Goal: Transaction & Acquisition: Purchase product/service

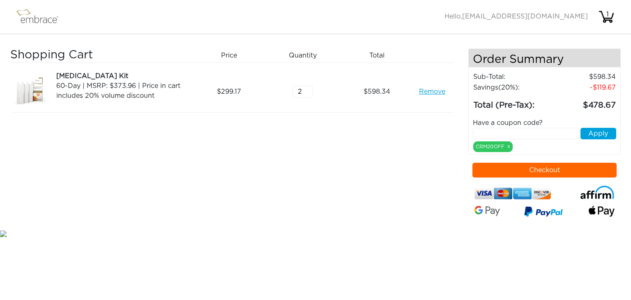
drag, startPoint x: 304, startPoint y: 92, endPoint x: 297, endPoint y: 94, distance: 7.1
click at [297, 94] on input "2" at bounding box center [302, 91] width 21 height 11
click at [436, 89] on link "Remove" at bounding box center [432, 92] width 26 height 10
click at [534, 136] on input "text" at bounding box center [525, 133] width 106 height 11
type input "CRM20OFF"
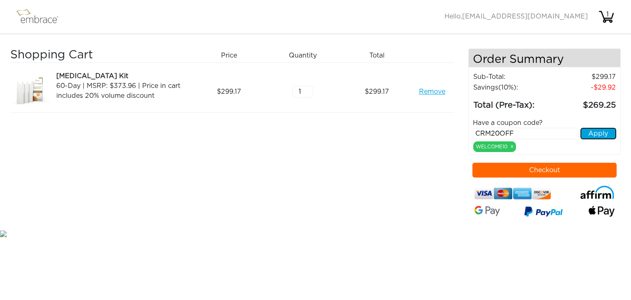
click at [600, 132] on button "Apply" at bounding box center [598, 133] width 36 height 11
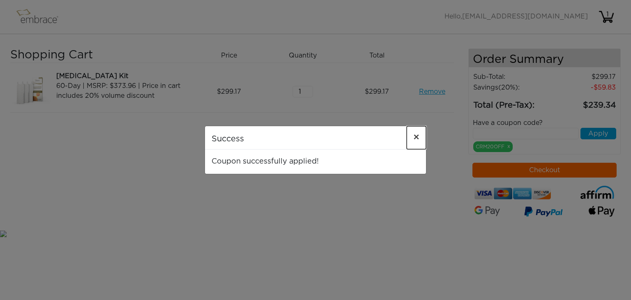
click at [415, 138] on span "×" at bounding box center [416, 138] width 6 height 10
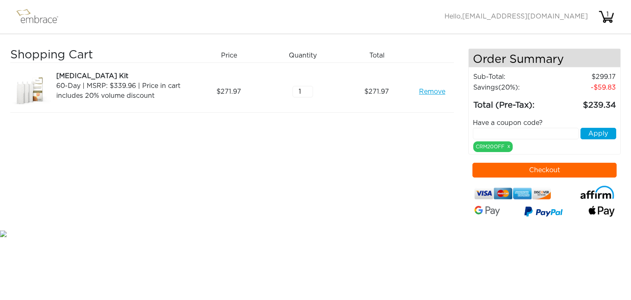
click at [552, 131] on input "text" at bounding box center [525, 133] width 106 height 11
click at [542, 168] on button "Checkout" at bounding box center [544, 170] width 144 height 15
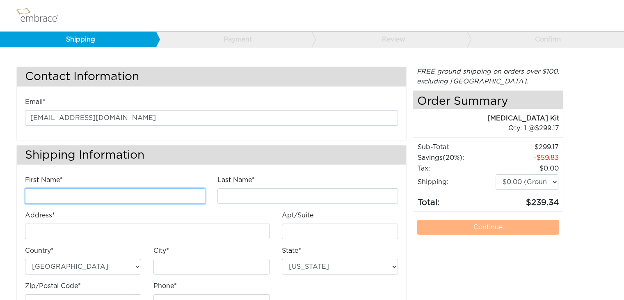
click at [149, 198] on input "First Name*" at bounding box center [115, 196] width 180 height 16
type input "Sharon"
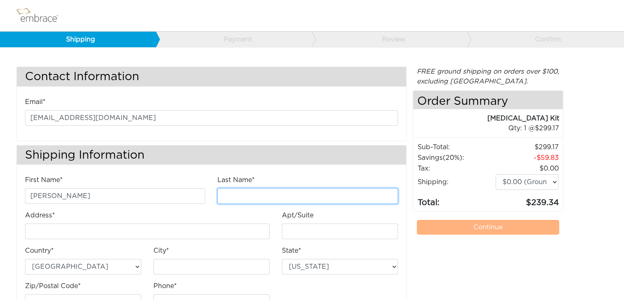
type input "Swingle"
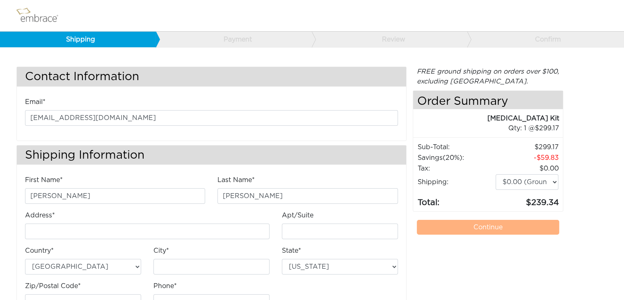
type input "1207 E Capitol St SE"
type input "Washington, DC"
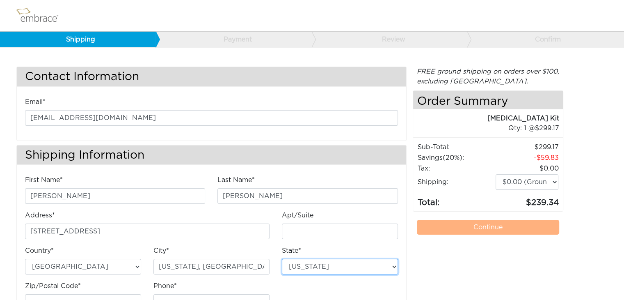
select select "DC"
type input "20003"
type input "2403906784"
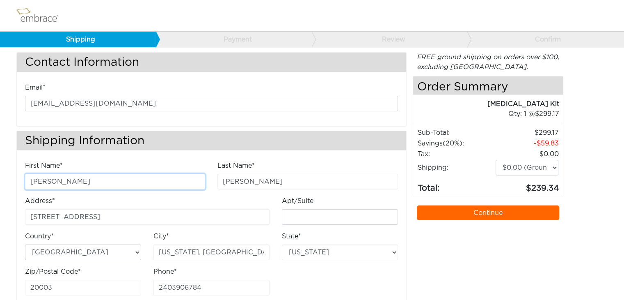
scroll to position [20, 0]
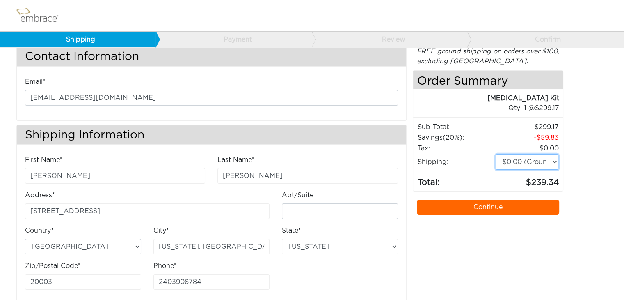
click at [553, 162] on select "$0.00 (Ground) $15.00 (Express Saver) $20.00 (Two Day) $30.00 (Overnight)" at bounding box center [527, 162] width 63 height 16
click at [603, 153] on div "Contact Information Email* SSwingle100@gmail.com Shipping Information First Nam…" at bounding box center [312, 175] width 604 height 258
click at [515, 205] on link "Continue" at bounding box center [488, 207] width 143 height 15
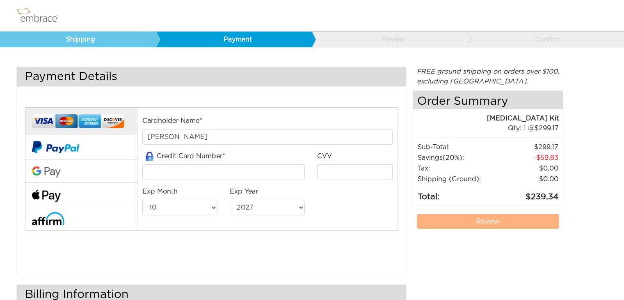
select select "10"
select select "2027"
click at [267, 168] on input "tel" at bounding box center [223, 172] width 163 height 16
type input "5524860536173589"
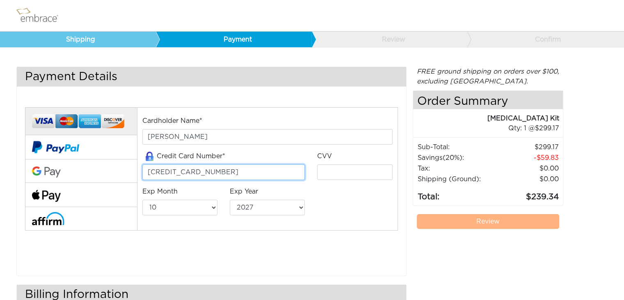
type input "030"
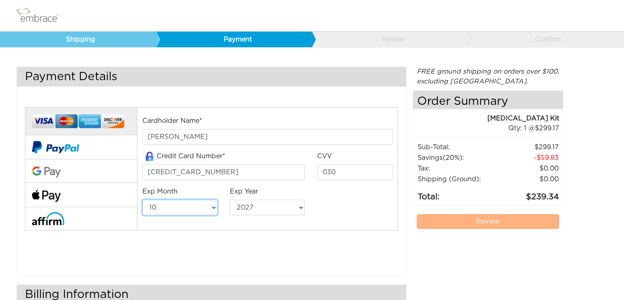
select select "1"
select select "2030"
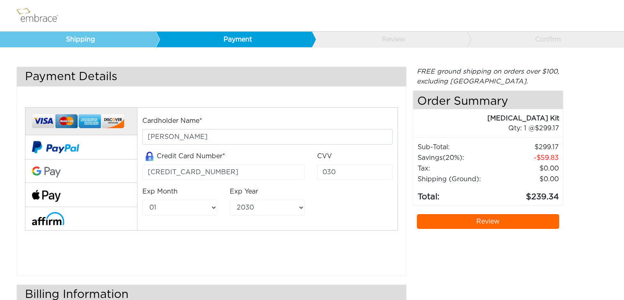
click at [498, 220] on link "Review" at bounding box center [488, 221] width 143 height 15
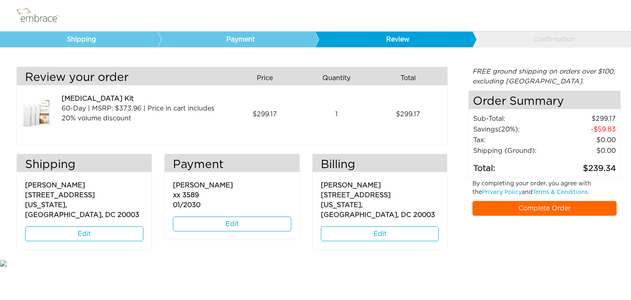
click at [566, 202] on link "Complete Order" at bounding box center [544, 208] width 144 height 15
